Goal: Task Accomplishment & Management: Manage account settings

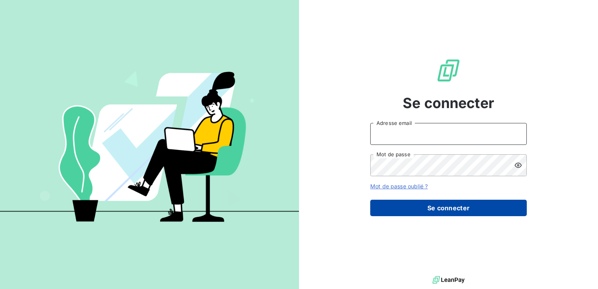
type input "o.bracq@geoxium.fr"
click at [446, 207] on button "Se connecter" at bounding box center [448, 208] width 156 height 16
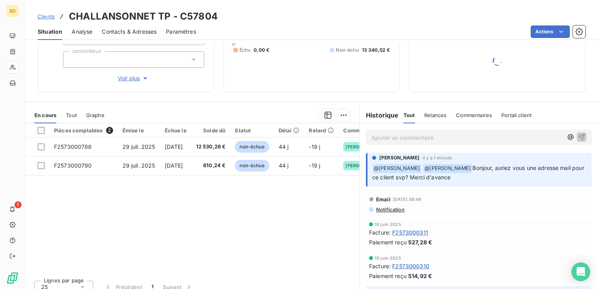
click at [398, 142] on div "Ajouter un commentaire ﻿" at bounding box center [479, 136] width 226 height 15
click at [400, 139] on p "Ajouter un commentaire ﻿" at bounding box center [466, 138] width 191 height 10
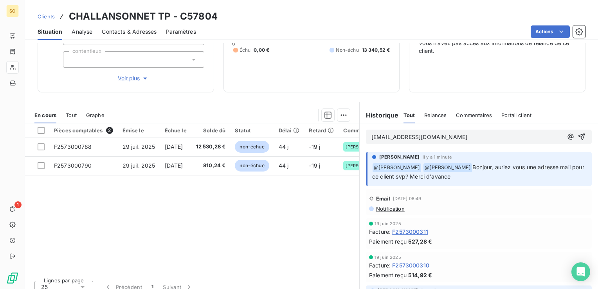
click at [371, 137] on span "challansonnet.tp@orange.fr" at bounding box center [419, 136] width 96 height 7
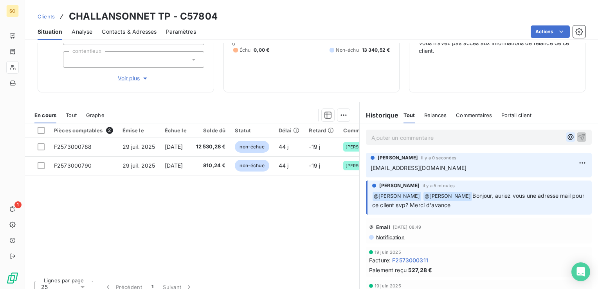
click at [566, 134] on icon "button" at bounding box center [570, 137] width 8 height 8
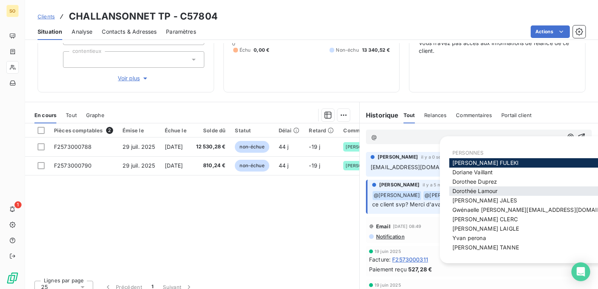
click at [482, 192] on span "Dorothée Lamour" at bounding box center [474, 190] width 45 height 7
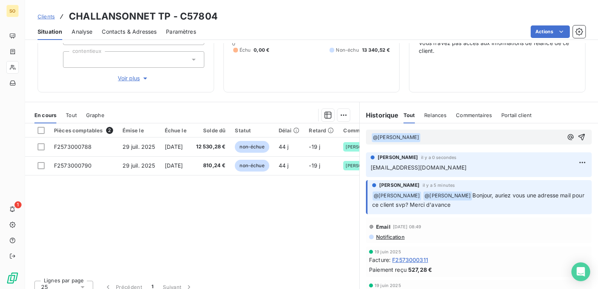
click at [448, 138] on p "﻿ @ Dorothée Lamour ﻿ ﻿" at bounding box center [466, 137] width 191 height 9
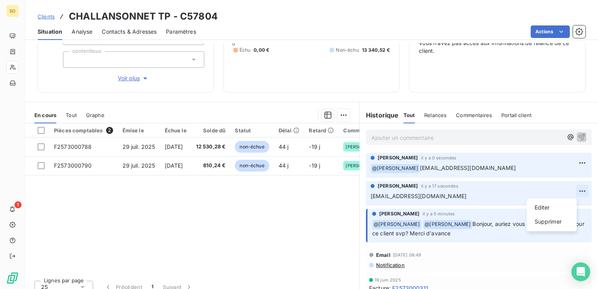
click at [573, 188] on html "SO 1 Clients CHALLANSONNET TP - C57804 Situation Analyse Contacts & Adresses Pa…" at bounding box center [299, 144] width 598 height 289
click at [541, 219] on div "Supprimer" at bounding box center [552, 221] width 44 height 13
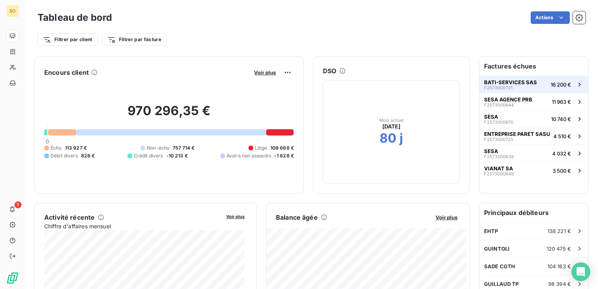
click at [508, 79] on span "BATI-SERVICES SAS" at bounding box center [510, 82] width 53 height 6
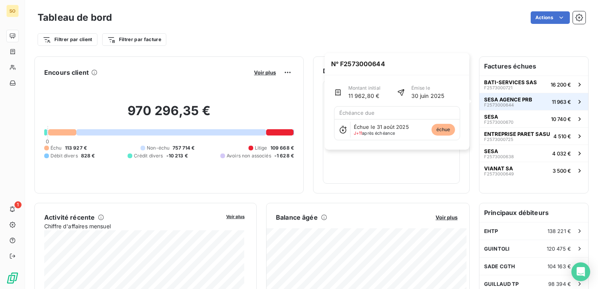
click at [507, 99] on span "SESA AGENCE PRB" at bounding box center [508, 99] width 48 height 6
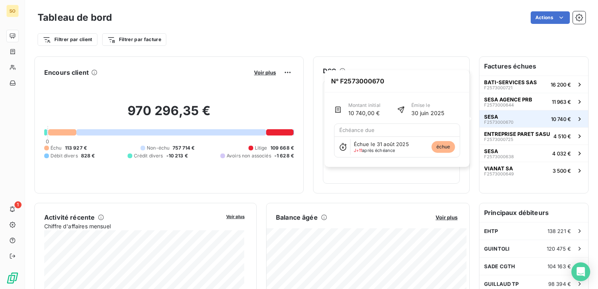
click at [511, 117] on button "SESA F2573000670 10 740 €" at bounding box center [533, 118] width 109 height 17
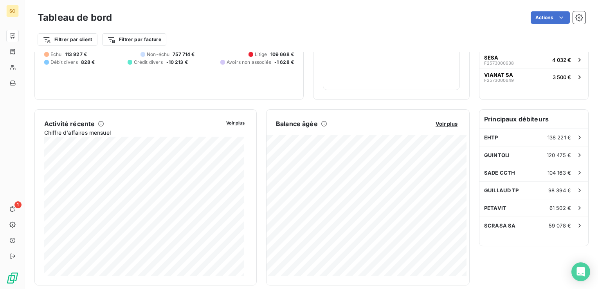
scroll to position [2, 0]
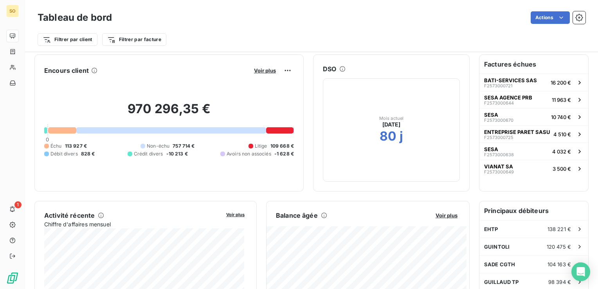
click at [272, 130] on div at bounding box center [279, 130] width 27 height 6
click at [255, 70] on span "Voir plus" at bounding box center [265, 70] width 22 height 6
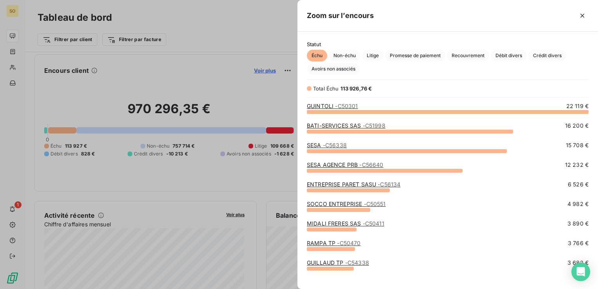
scroll to position [171, 294]
click at [377, 57] on span "Litige" at bounding box center [373, 56] width 22 height 12
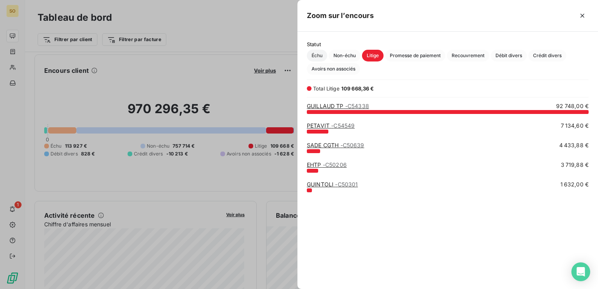
click at [318, 58] on span "Échu" at bounding box center [317, 56] width 20 height 12
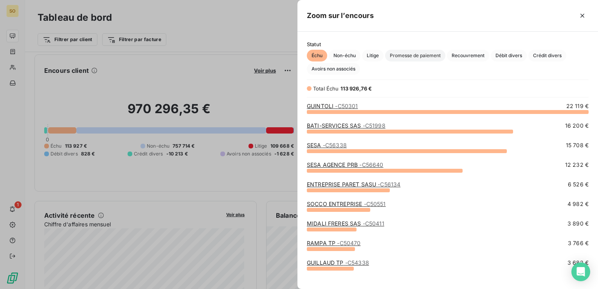
click at [420, 55] on span "Promesse de paiement" at bounding box center [415, 56] width 60 height 12
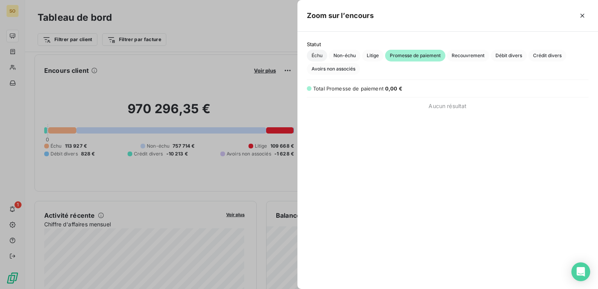
click at [313, 54] on span "Échu" at bounding box center [317, 56] width 20 height 12
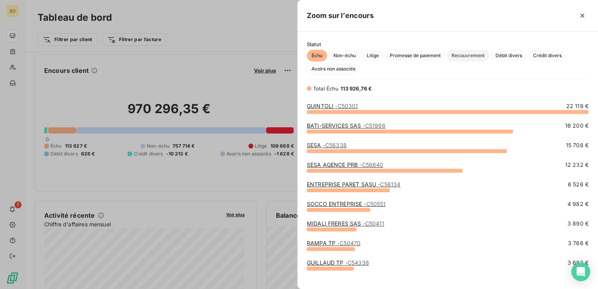
click at [475, 50] on span "Recouvrement" at bounding box center [468, 56] width 42 height 12
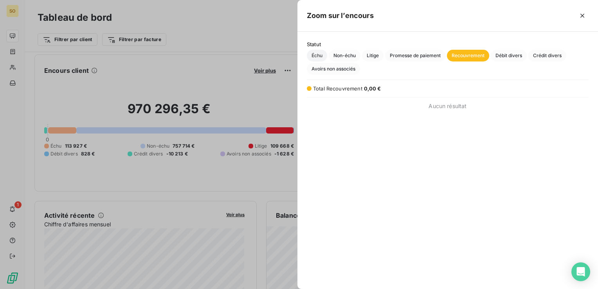
click at [317, 54] on span "Échu" at bounding box center [317, 56] width 20 height 12
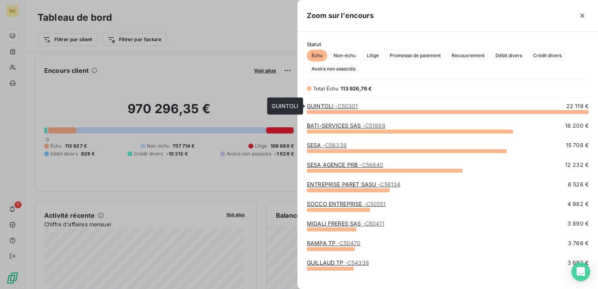
click at [325, 108] on link "GUINTOLI - C50301" at bounding box center [332, 105] width 51 height 7
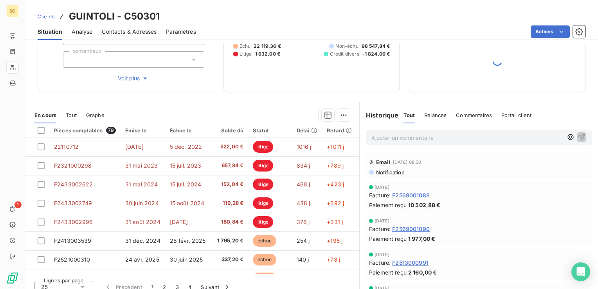
scroll to position [99, 0]
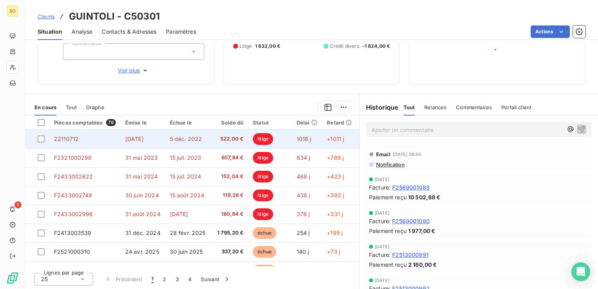
click at [265, 140] on span "litige" at bounding box center [263, 139] width 20 height 12
